Goal: Transaction & Acquisition: Purchase product/service

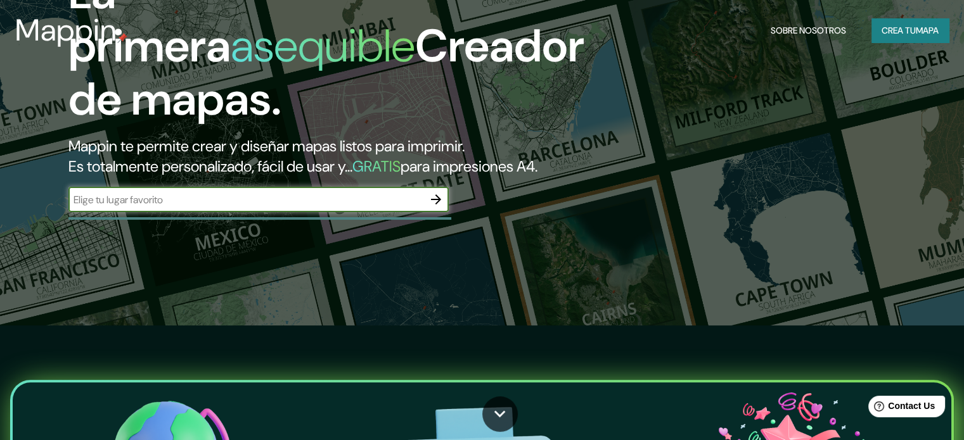
scroll to position [127, 0]
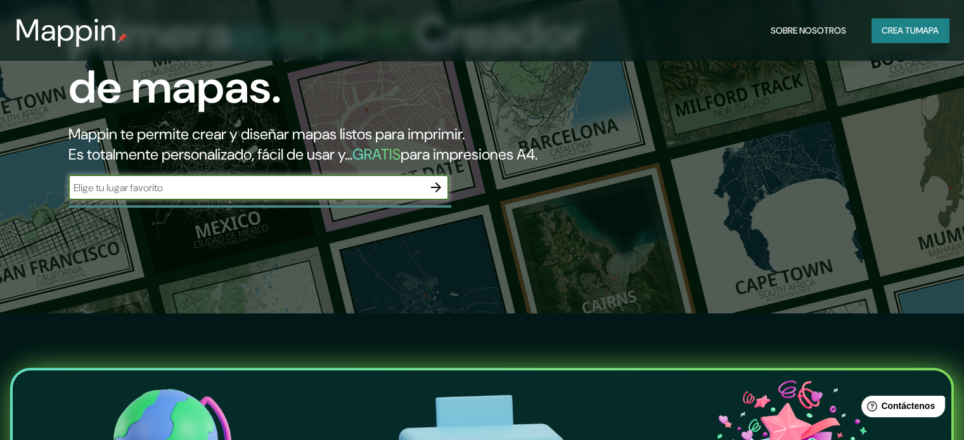
click at [347, 195] on input "text" at bounding box center [245, 188] width 355 height 15
type input "cuidad [PERSON_NAME] slp"
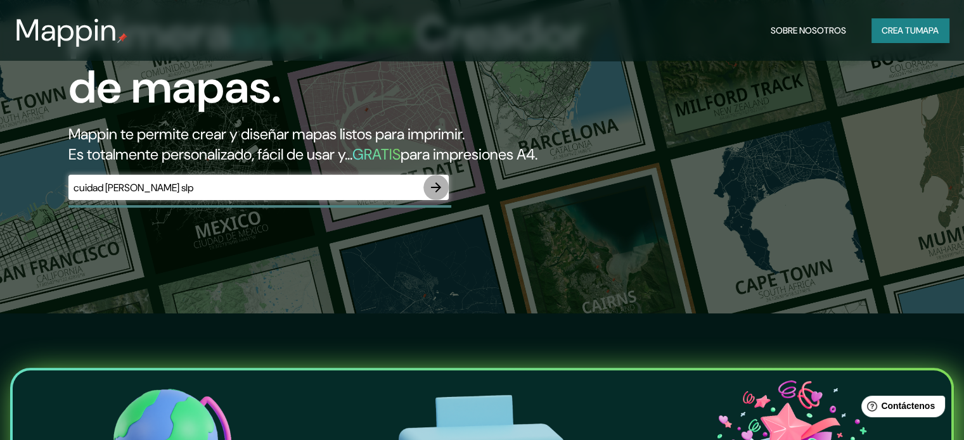
click at [436, 195] on icon "button" at bounding box center [435, 187] width 15 height 15
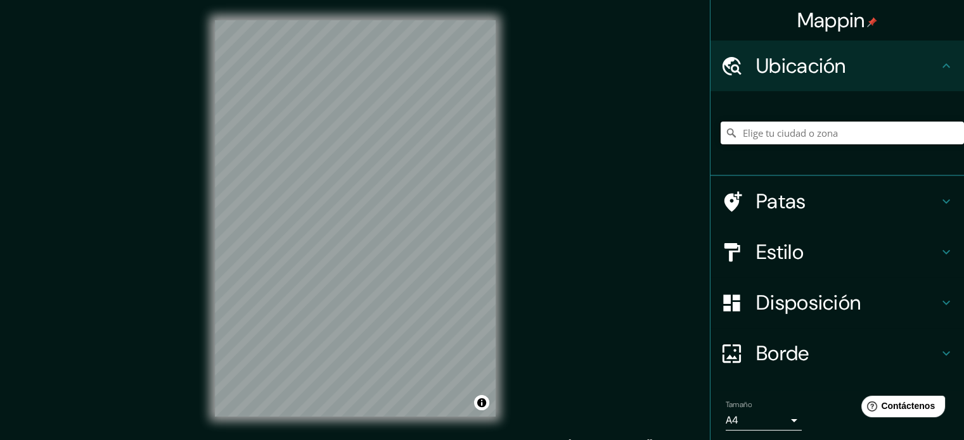
click at [841, 139] on input "Elige tu ciudad o zona" at bounding box center [841, 133] width 243 height 23
click at [797, 202] on h4 "Patas" at bounding box center [847, 201] width 182 height 25
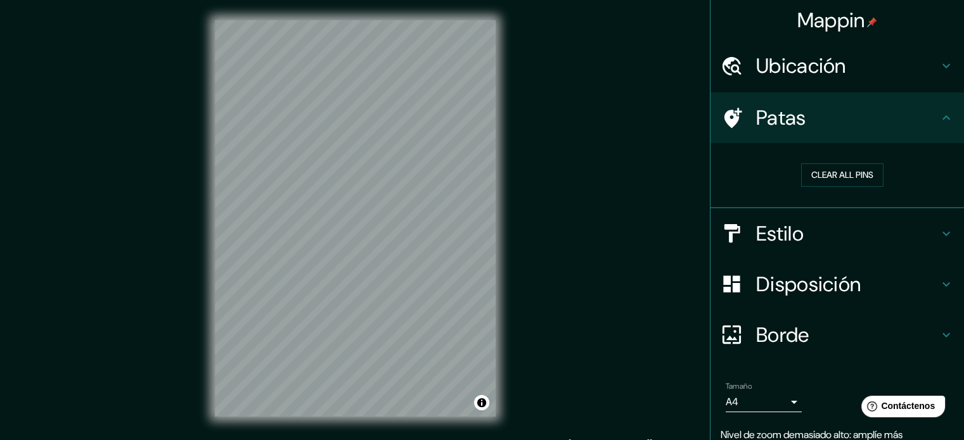
click at [817, 187] on div "Clear all pins" at bounding box center [841, 175] width 243 height 44
click at [819, 178] on button "Clear all pins" at bounding box center [842, 174] width 82 height 23
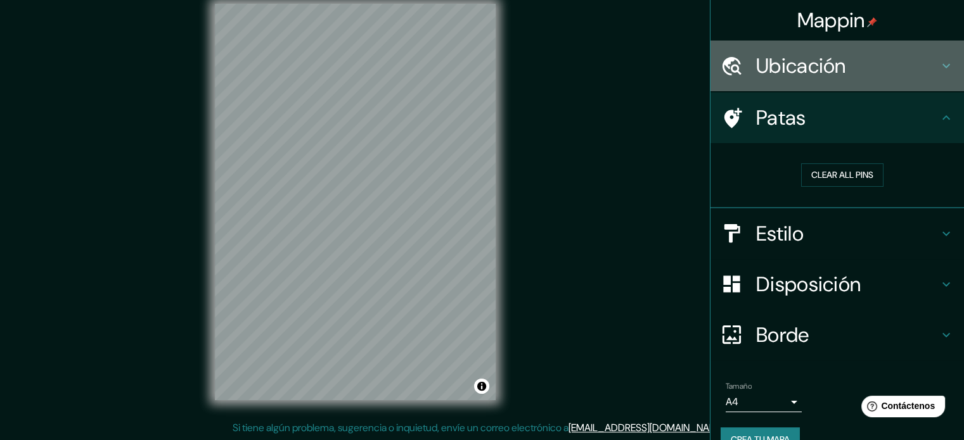
click at [826, 70] on font "Ubicación" at bounding box center [801, 66] width 90 height 27
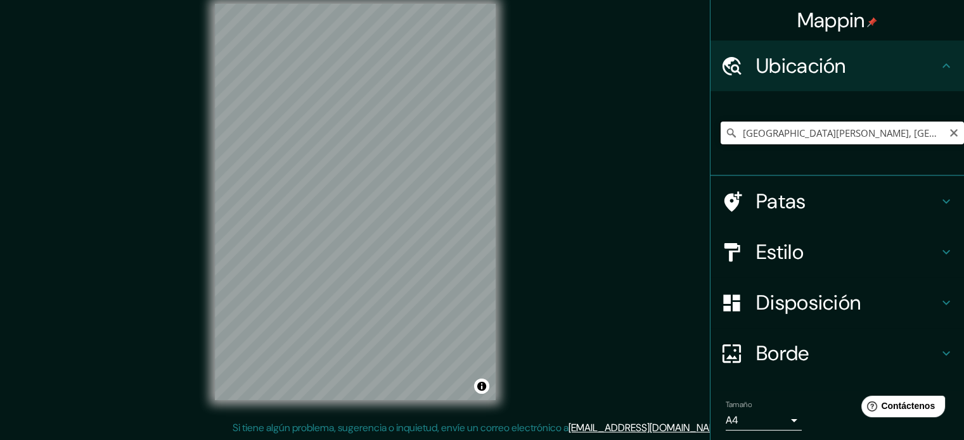
click at [862, 134] on input "[GEOGRAPHIC_DATA][PERSON_NAME], [GEOGRAPHIC_DATA][PERSON_NAME], [GEOGRAPHIC_DAT…" at bounding box center [841, 133] width 243 height 23
click at [796, 134] on input "[GEOGRAPHIC_DATA][PERSON_NAME], [GEOGRAPHIC_DATA][PERSON_NAME], [GEOGRAPHIC_DAT…" at bounding box center [841, 133] width 243 height 23
click at [799, 134] on input "[GEOGRAPHIC_DATA][PERSON_NAME], [GEOGRAPHIC_DATA][PERSON_NAME], [GEOGRAPHIC_DAT…" at bounding box center [841, 133] width 243 height 23
type input "[GEOGRAPHIC_DATA][PERSON_NAME], [GEOGRAPHIC_DATA][PERSON_NAME], [GEOGRAPHIC_DAT…"
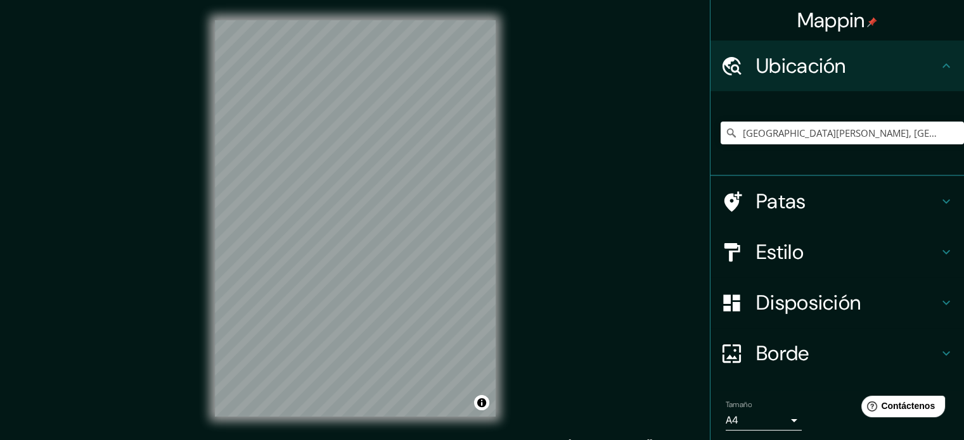
click at [737, 348] on div at bounding box center [737, 354] width 35 height 22
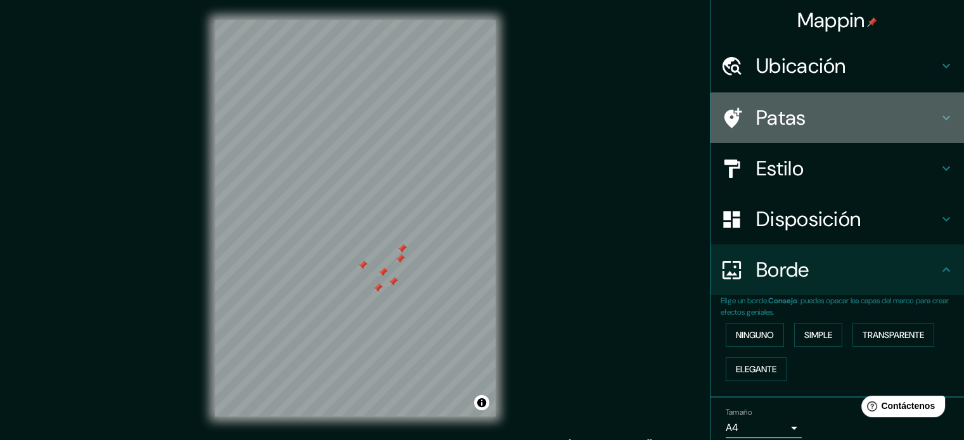
click at [801, 115] on h4 "Patas" at bounding box center [847, 117] width 182 height 25
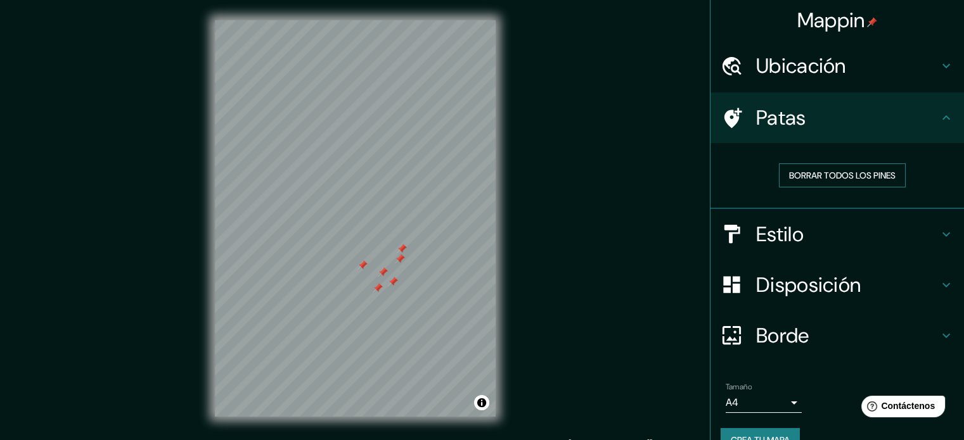
click at [799, 171] on font "Borrar todos los pines" at bounding box center [842, 175] width 106 height 11
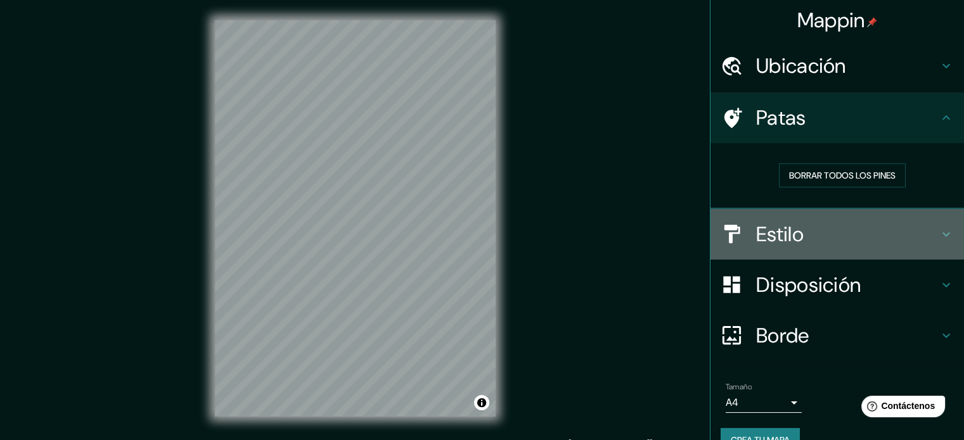
click at [787, 236] on font "Estilo" at bounding box center [780, 234] width 48 height 27
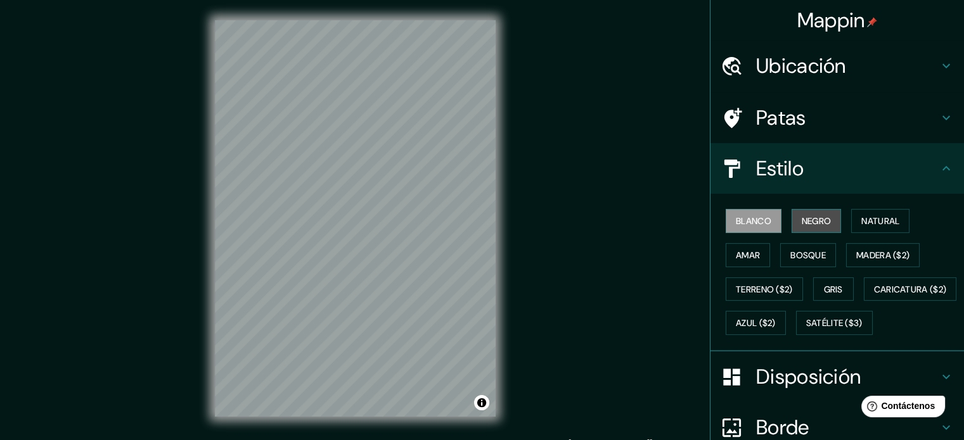
click at [806, 220] on font "Negro" at bounding box center [816, 220] width 30 height 11
click at [741, 250] on font "Amar" at bounding box center [747, 255] width 24 height 11
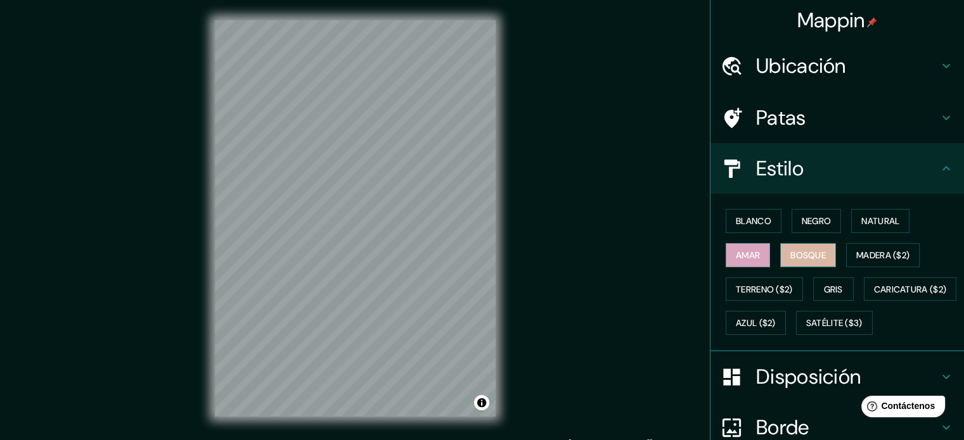
click at [811, 255] on font "Bosque" at bounding box center [807, 255] width 35 height 11
click at [867, 257] on font "Madera ($2)" at bounding box center [882, 255] width 53 height 11
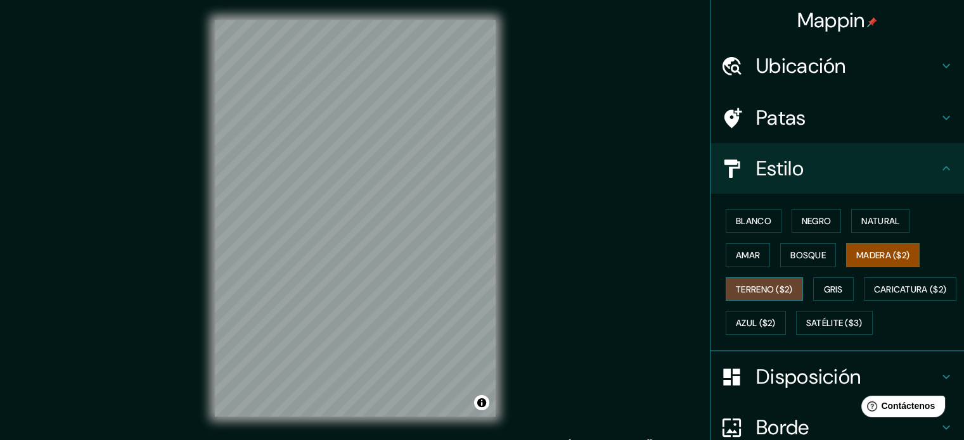
click at [777, 284] on font "Terreno ($2)" at bounding box center [763, 289] width 57 height 11
click at [815, 288] on button "Gris" at bounding box center [833, 289] width 41 height 24
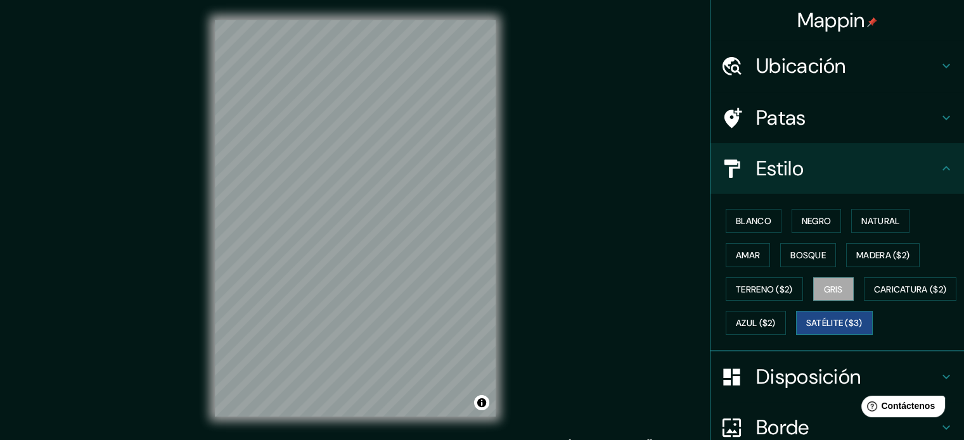
click at [806, 329] on font "Satélite ($3)" at bounding box center [834, 323] width 56 height 11
click at [747, 220] on font "Blanco" at bounding box center [752, 220] width 35 height 11
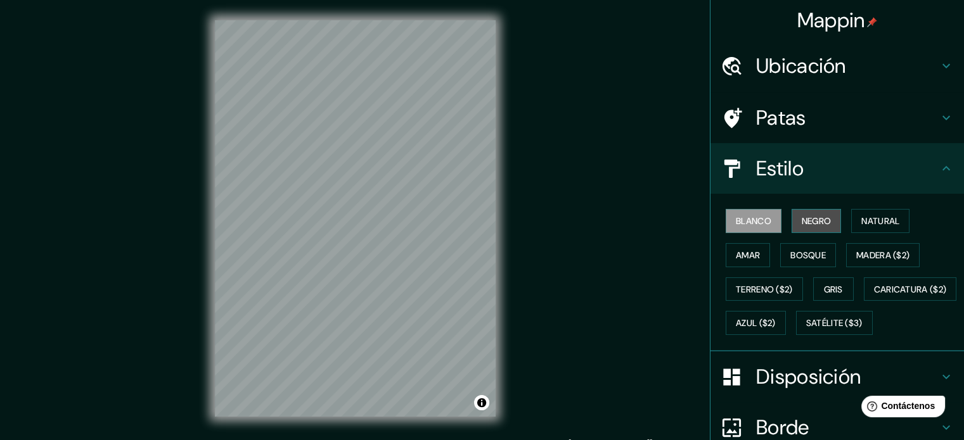
click at [791, 223] on button "Negro" at bounding box center [816, 221] width 50 height 24
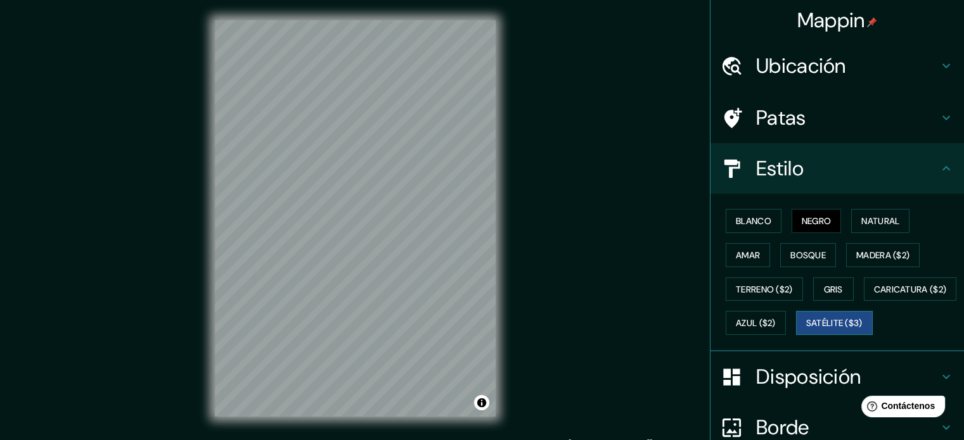
click at [806, 329] on font "Satélite ($3)" at bounding box center [834, 323] width 56 height 11
click at [755, 291] on font "Terreno ($2)" at bounding box center [763, 289] width 57 height 11
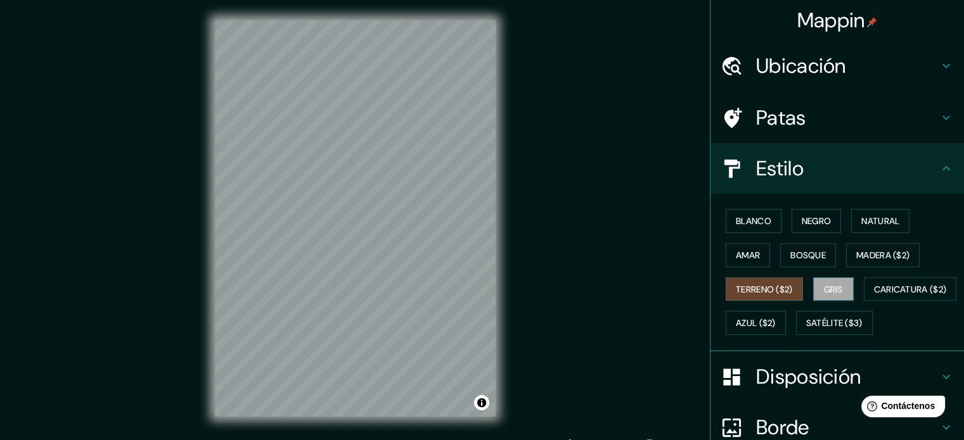
click at [813, 289] on button "Gris" at bounding box center [833, 289] width 41 height 24
click at [798, 252] on font "Bosque" at bounding box center [807, 255] width 35 height 11
click at [780, 281] on font "Terreno ($2)" at bounding box center [763, 289] width 57 height 16
click at [830, 293] on font "Gris" at bounding box center [833, 289] width 19 height 11
click at [864, 257] on font "Madera ($2)" at bounding box center [882, 255] width 53 height 11
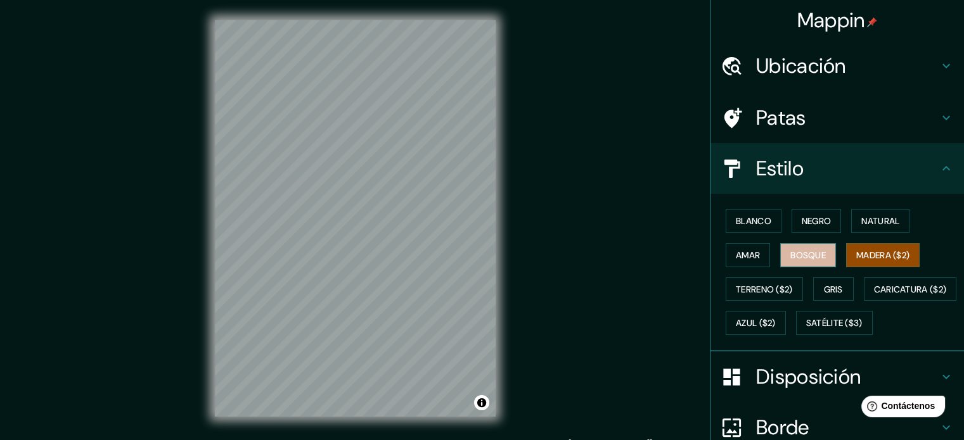
click at [801, 252] on font "Bosque" at bounding box center [807, 255] width 35 height 11
click at [735, 255] on font "Amar" at bounding box center [747, 255] width 24 height 11
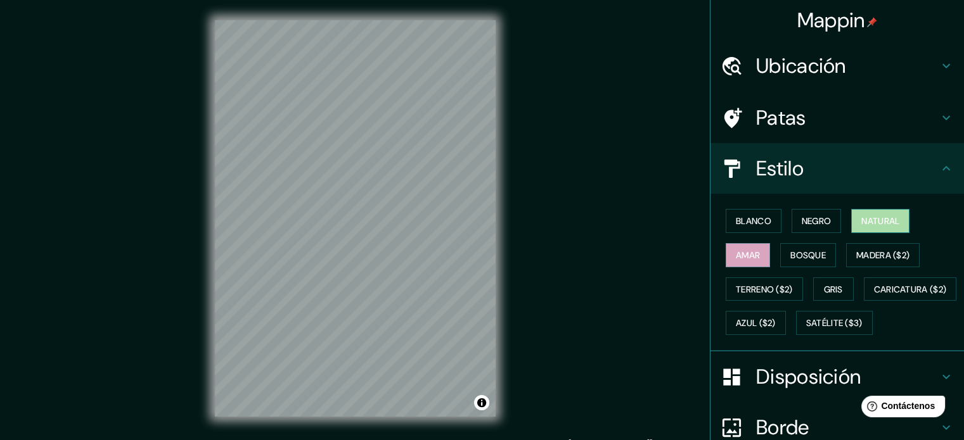
click at [861, 219] on font "Natural" at bounding box center [880, 220] width 38 height 11
drag, startPoint x: 804, startPoint y: 217, endPoint x: 771, endPoint y: 220, distance: 33.0
click at [801, 220] on font "Negro" at bounding box center [816, 220] width 30 height 11
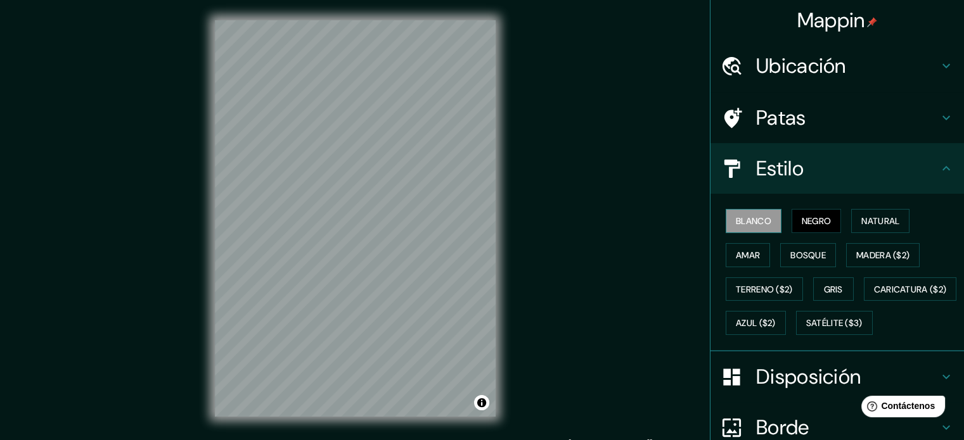
click at [749, 221] on font "Blanco" at bounding box center [752, 220] width 35 height 11
click at [806, 223] on font "Negro" at bounding box center [816, 220] width 30 height 11
click at [747, 253] on font "Amar" at bounding box center [747, 255] width 24 height 11
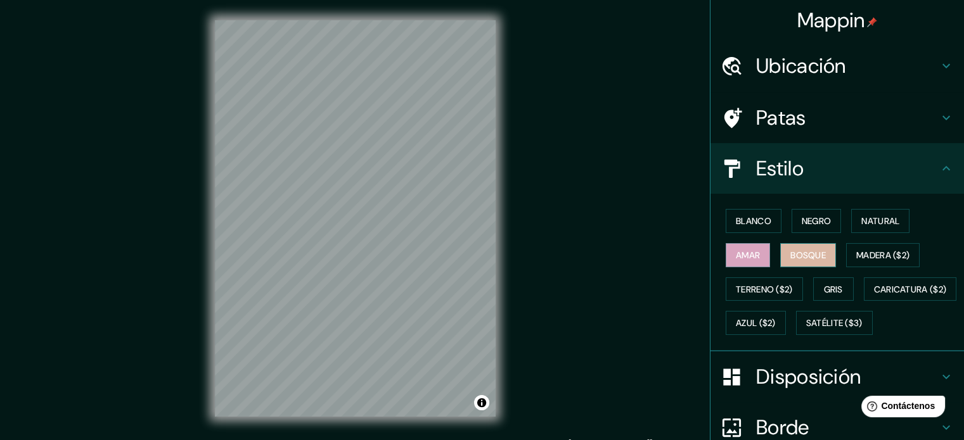
click at [790, 252] on font "Bosque" at bounding box center [807, 255] width 35 height 11
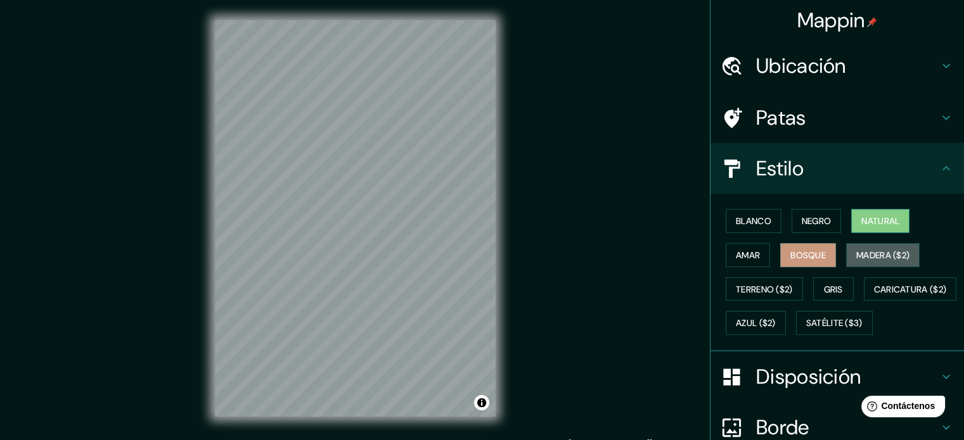
drag, startPoint x: 876, startPoint y: 251, endPoint x: 874, endPoint y: 228, distance: 22.9
click at [876, 248] on font "Madera ($2)" at bounding box center [882, 255] width 53 height 16
click at [872, 222] on font "Natural" at bounding box center [880, 220] width 38 height 11
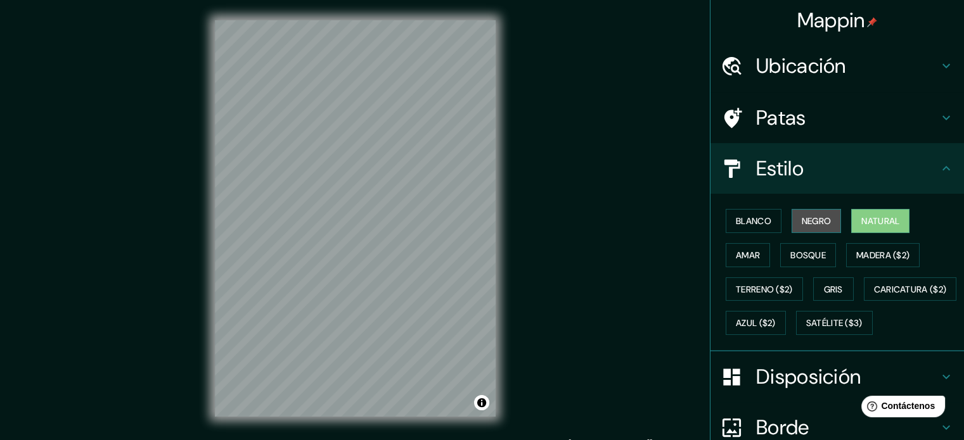
click at [825, 222] on button "Negro" at bounding box center [816, 221] width 50 height 24
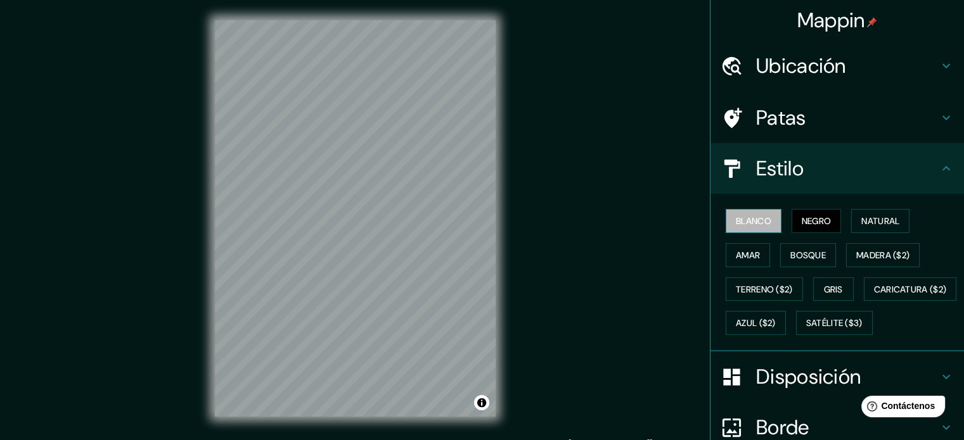
click at [737, 215] on font "Blanco" at bounding box center [752, 220] width 35 height 11
click at [815, 219] on font "Negro" at bounding box center [816, 220] width 30 height 11
click at [896, 223] on button "Natural" at bounding box center [880, 221] width 58 height 24
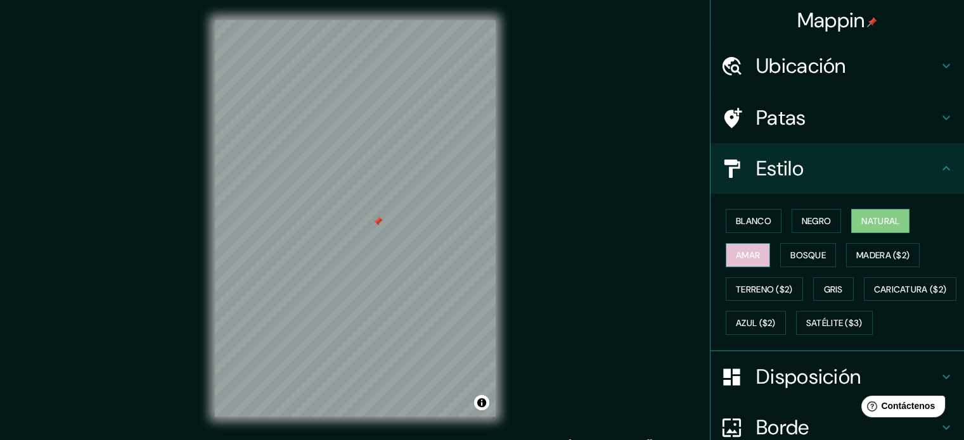
click at [748, 253] on font "Amar" at bounding box center [747, 255] width 24 height 11
click at [799, 253] on font "Bosque" at bounding box center [807, 255] width 35 height 11
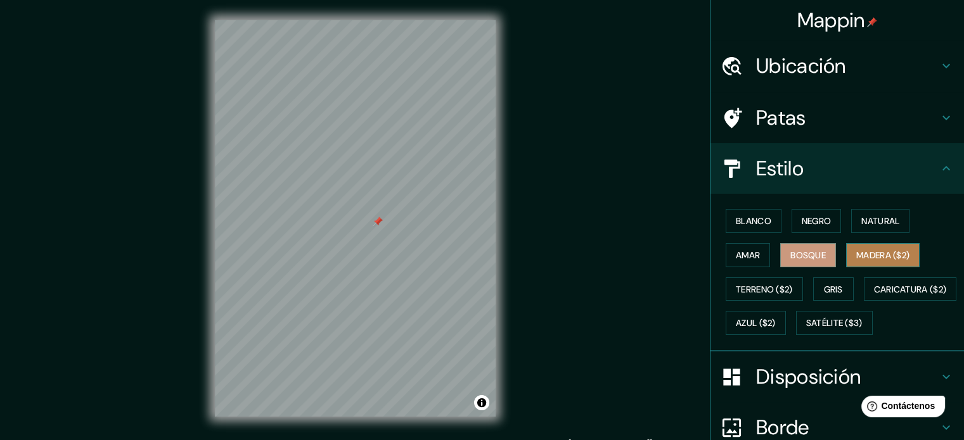
click at [860, 258] on font "Madera ($2)" at bounding box center [882, 255] width 53 height 11
